Goal: Information Seeking & Learning: Learn about a topic

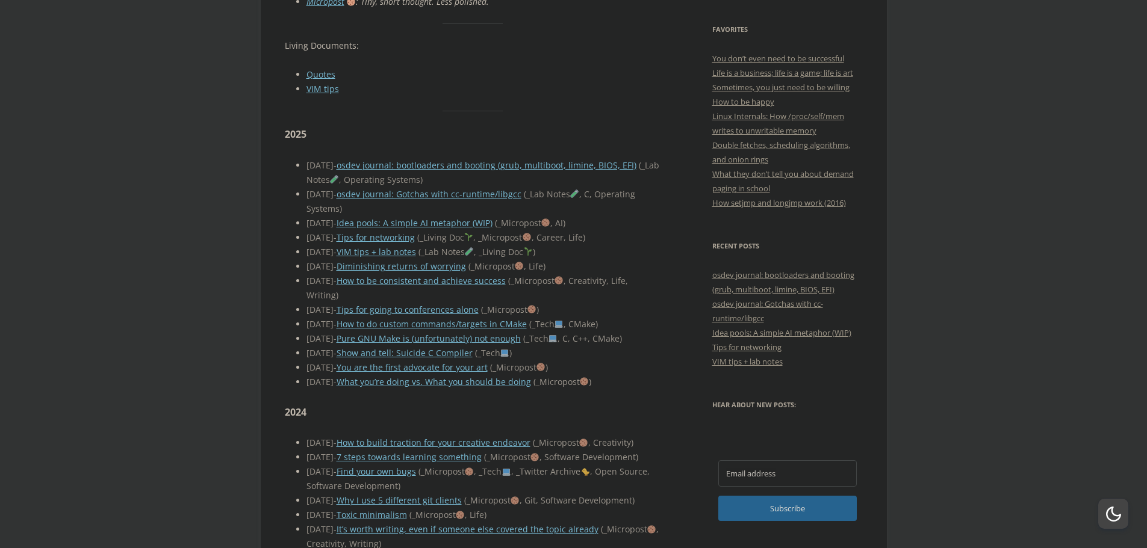
scroll to position [441, 0]
click at [467, 279] on div "2025-06-07 - How to be consistent and achieve success ( _Micropost , Creativity…" at bounding box center [483, 287] width 355 height 29
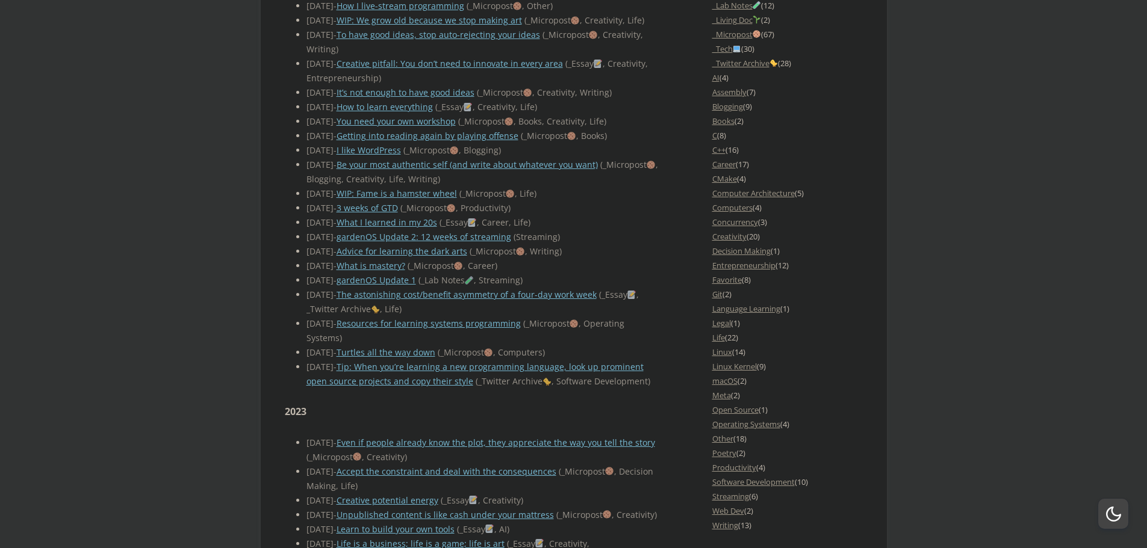
scroll to position [1144, 0]
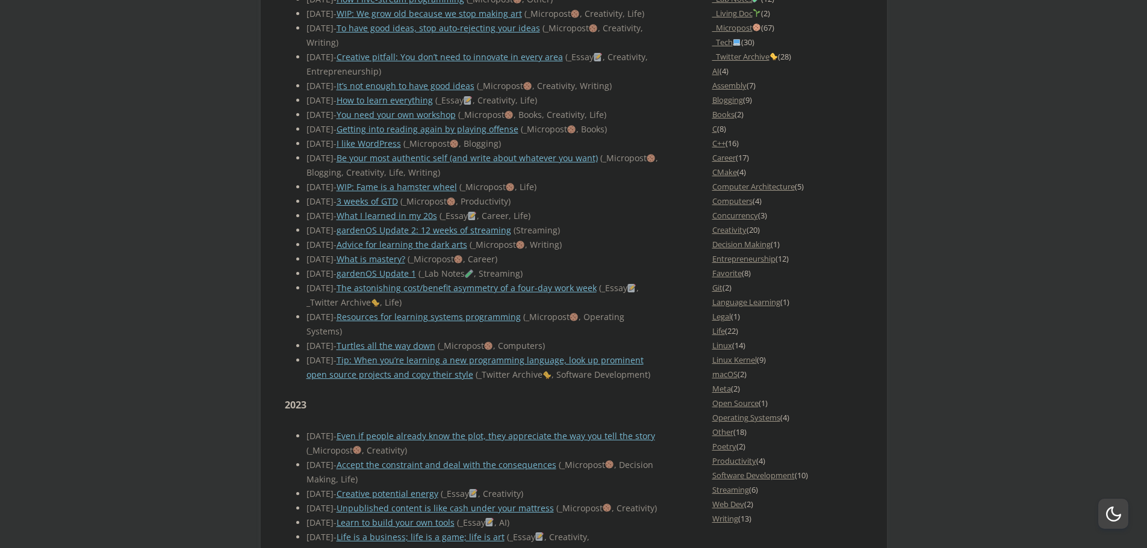
click at [489, 339] on div "2024-01-28 - Resources for learning systems programming ( _Micropost , Operatin…" at bounding box center [483, 324] width 355 height 29
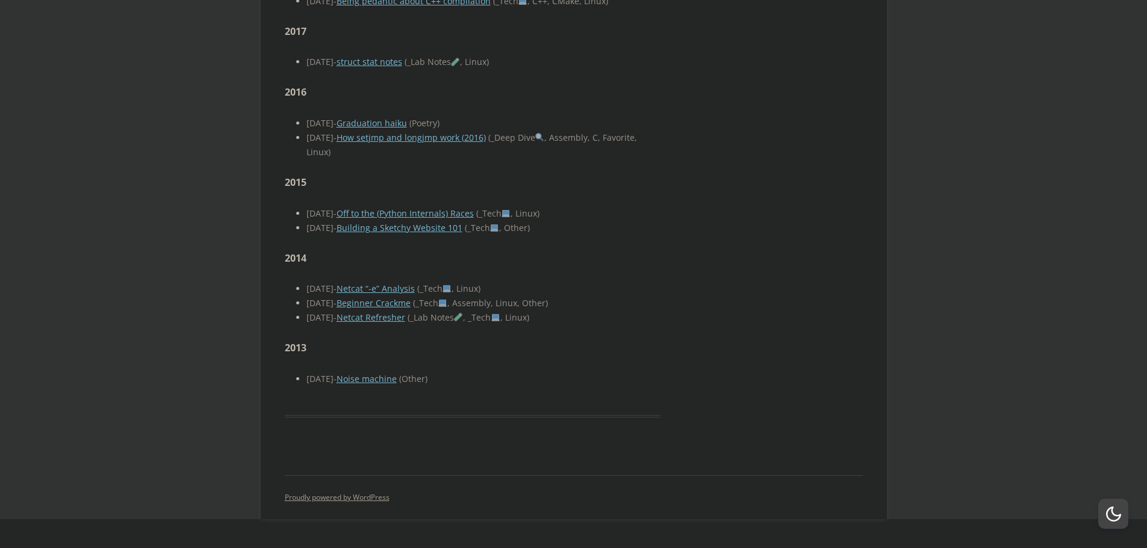
scroll to position [3948, 0]
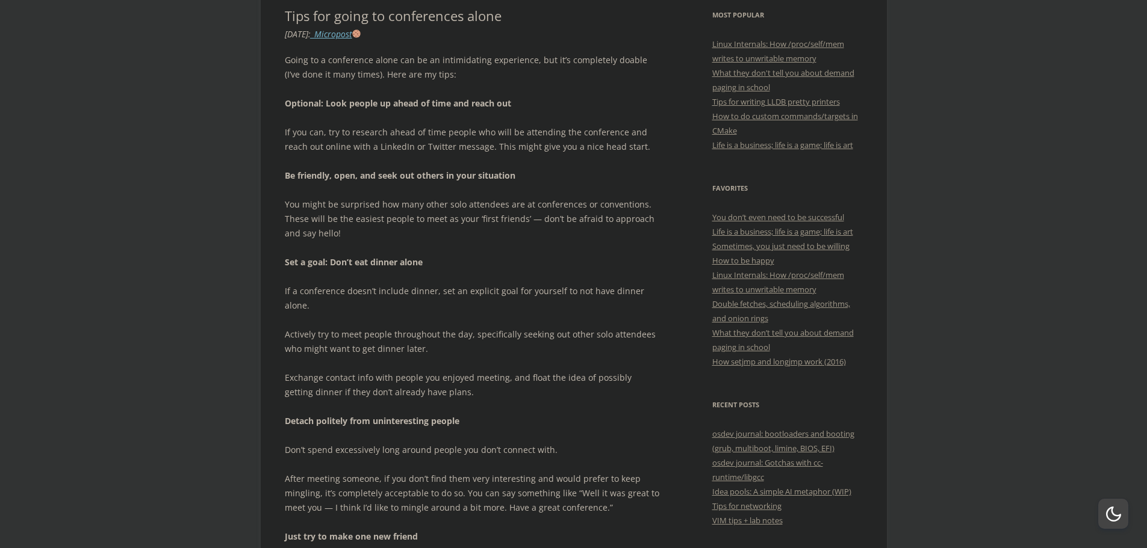
scroll to position [301, 0]
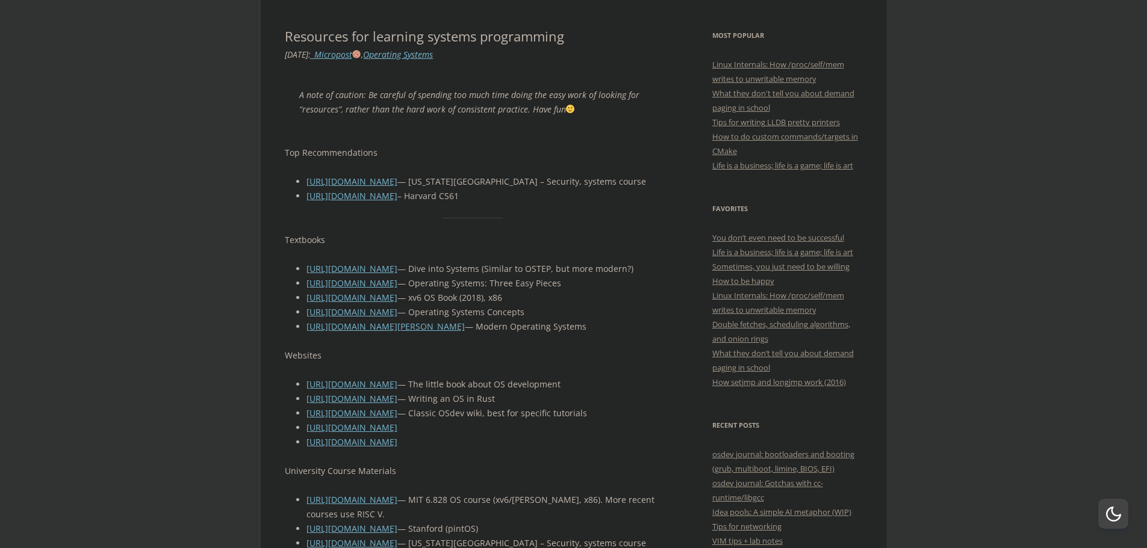
scroll to position [281, 0]
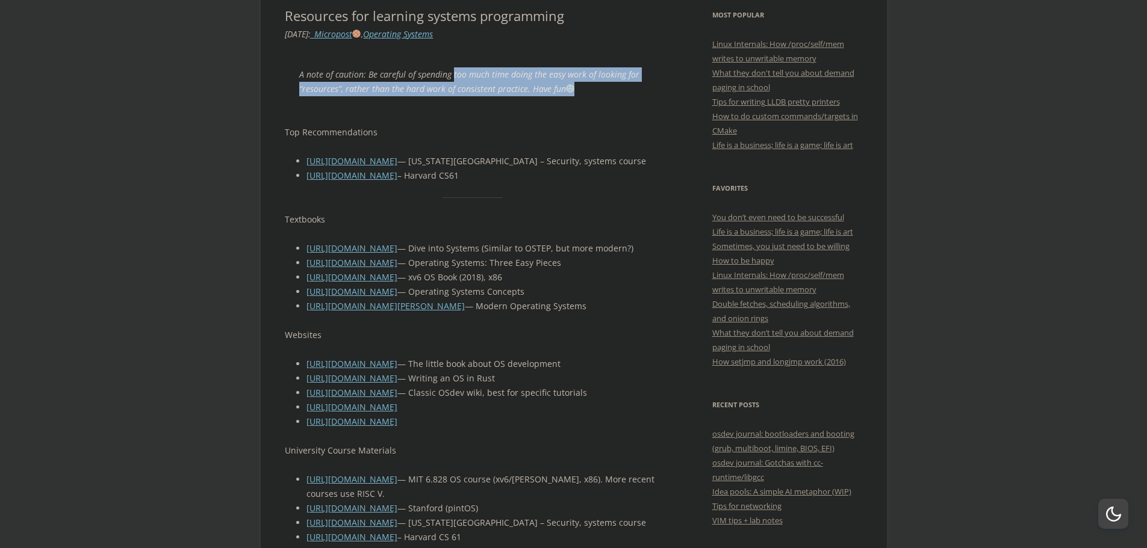
drag, startPoint x: 452, startPoint y: 69, endPoint x: 632, endPoint y: 85, distance: 180.7
click at [632, 85] on p "A note of caution: Be careful of spending too much time doing the easy work of …" at bounding box center [472, 81] width 347 height 29
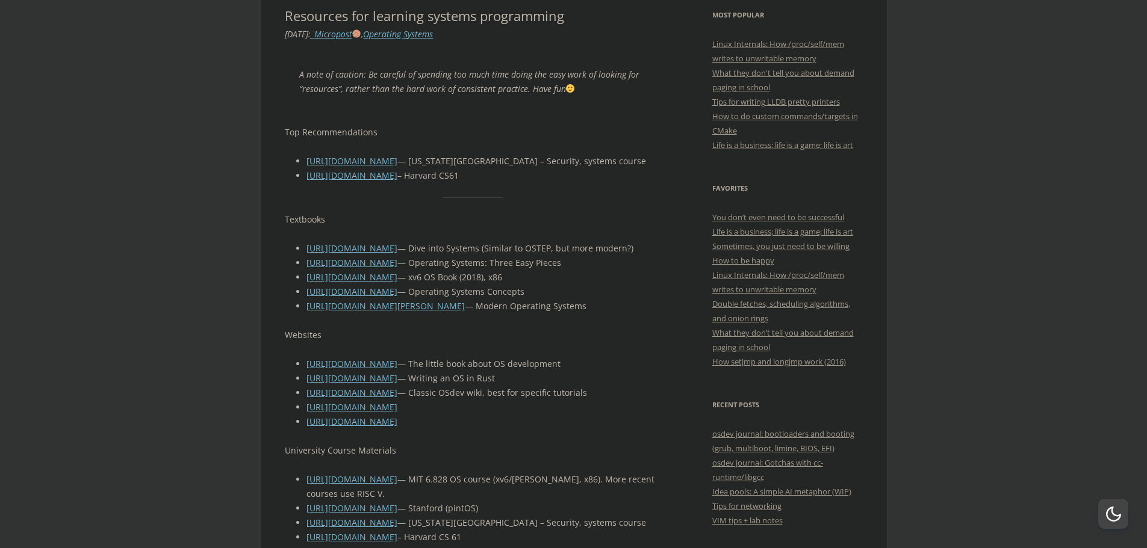
click at [610, 114] on div "A note of caution: Be careful of spending too much time doing the easy work of …" at bounding box center [473, 508] width 376 height 911
click at [565, 102] on blockquote "A note of caution: Be careful of spending too much time doing the easy work of …" at bounding box center [473, 82] width 376 height 58
click at [636, 151] on div "A note of caution: Be careful of spending too much time doing the easy work of …" at bounding box center [473, 508] width 376 height 911
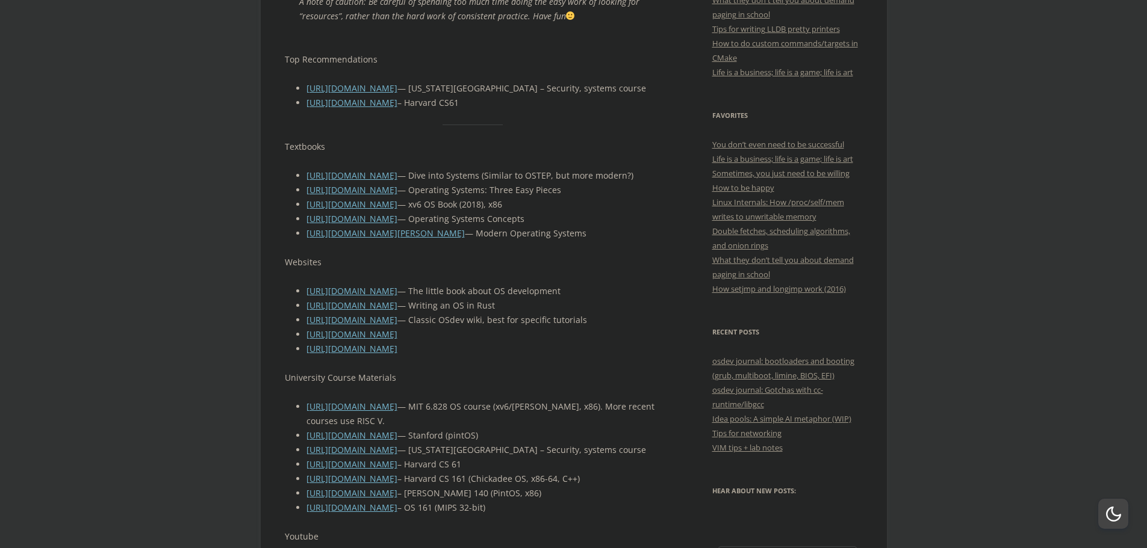
scroll to position [361, 0]
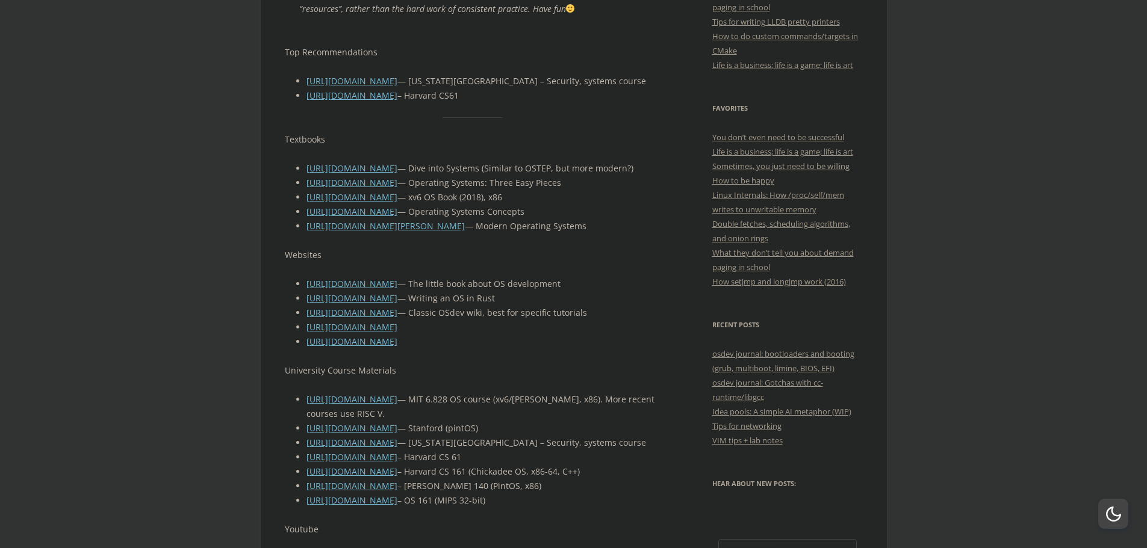
click at [635, 92] on li "https://cs61.seas.harvard.edu/site/2024 – Harvard CS61" at bounding box center [483, 95] width 355 height 14
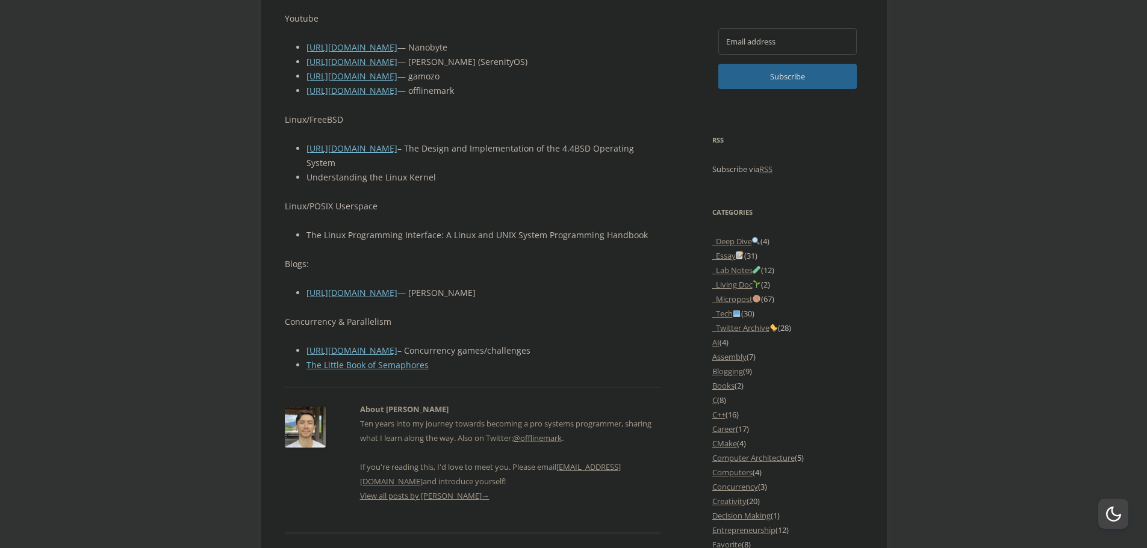
scroll to position [883, 0]
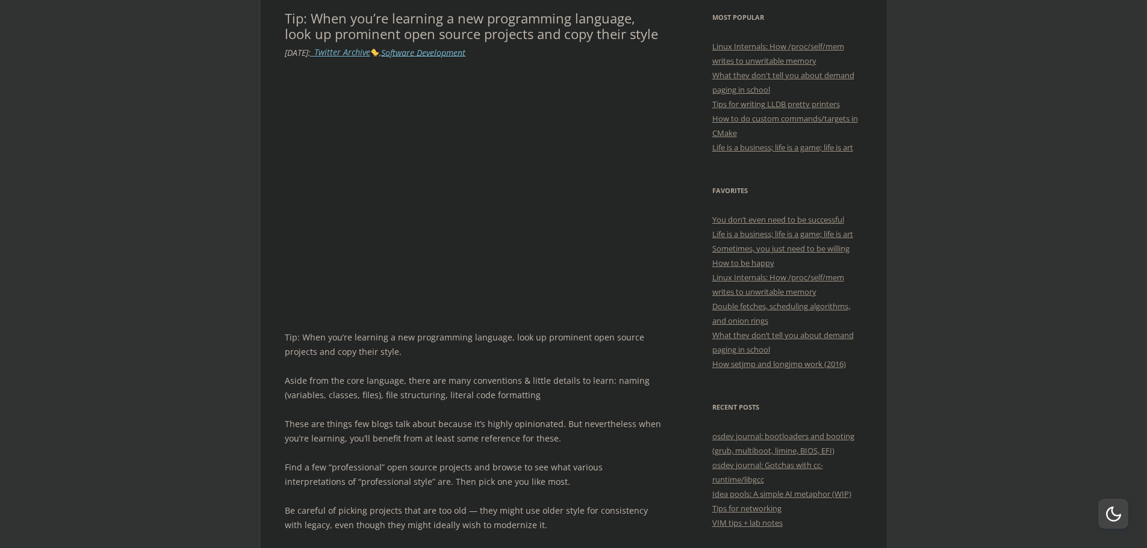
scroll to position [281, 0]
